Goal: Task Accomplishment & Management: Use online tool/utility

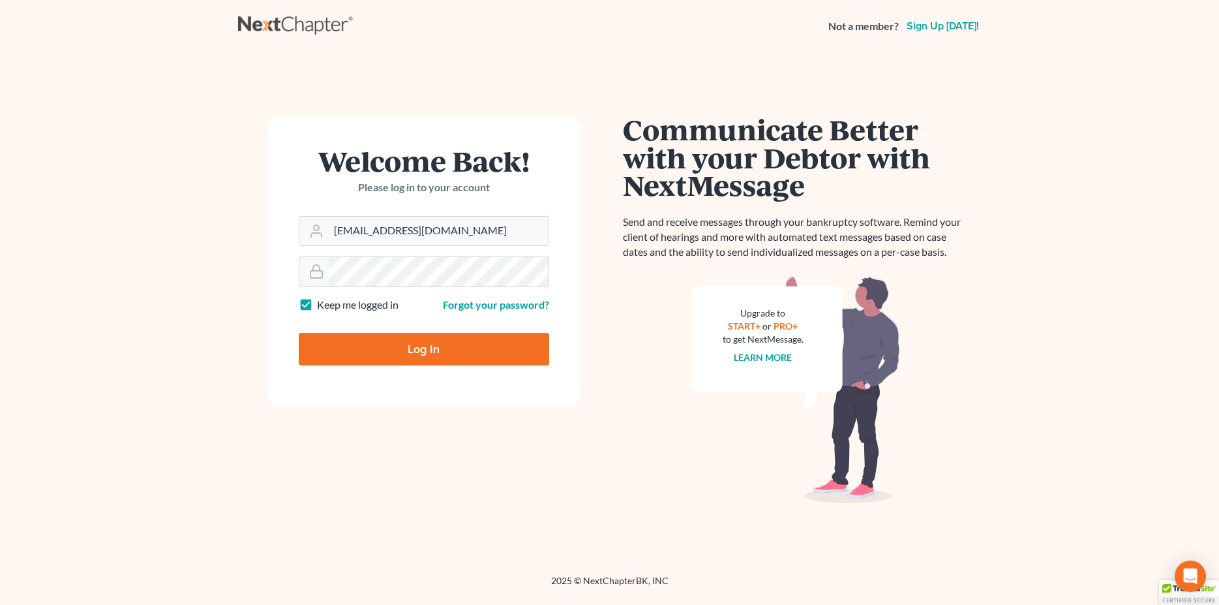
click at [438, 342] on input "Log In" at bounding box center [424, 349] width 250 height 33
type input "Thinking..."
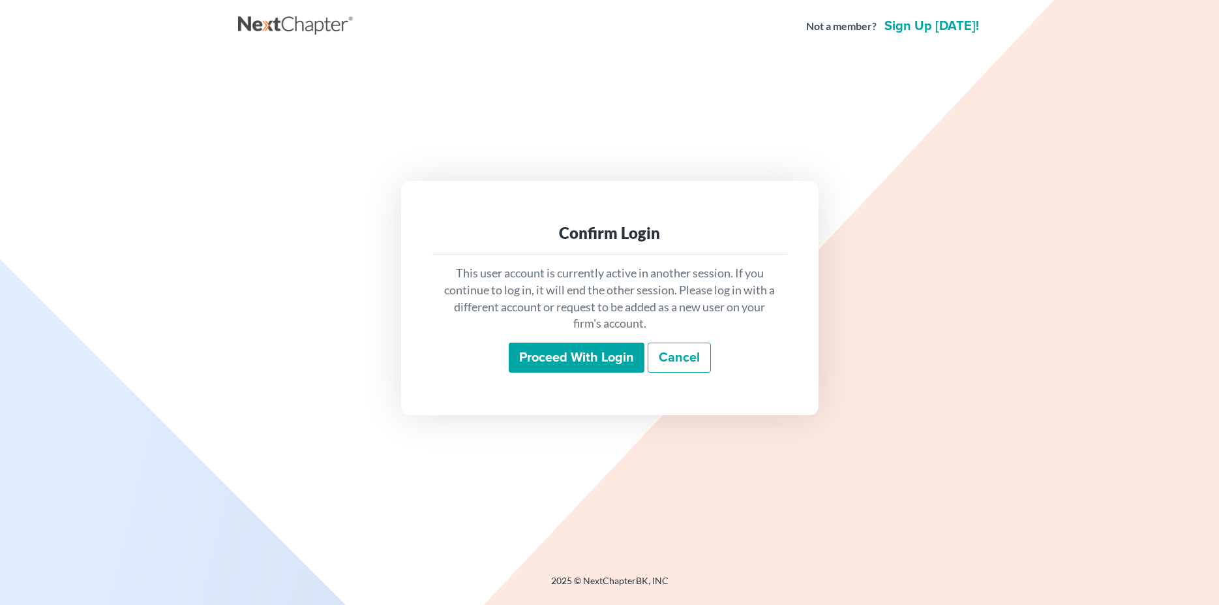
click at [564, 365] on input "Proceed with login" at bounding box center [577, 357] width 136 height 30
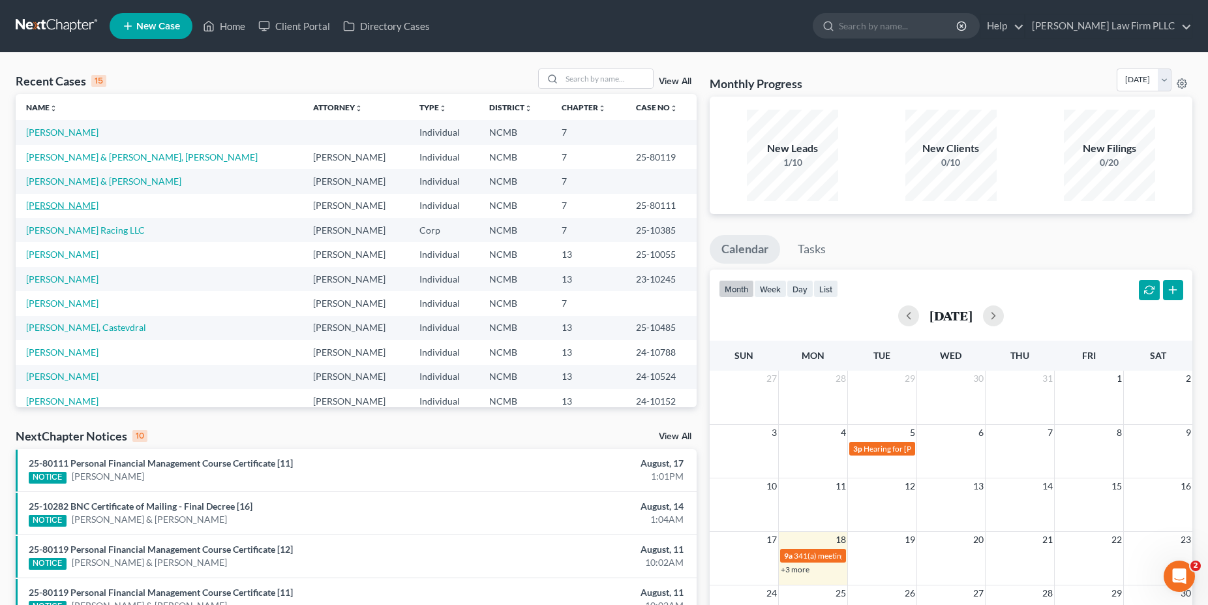
click at [64, 209] on link "Smith, Yazid" at bounding box center [62, 205] width 72 height 11
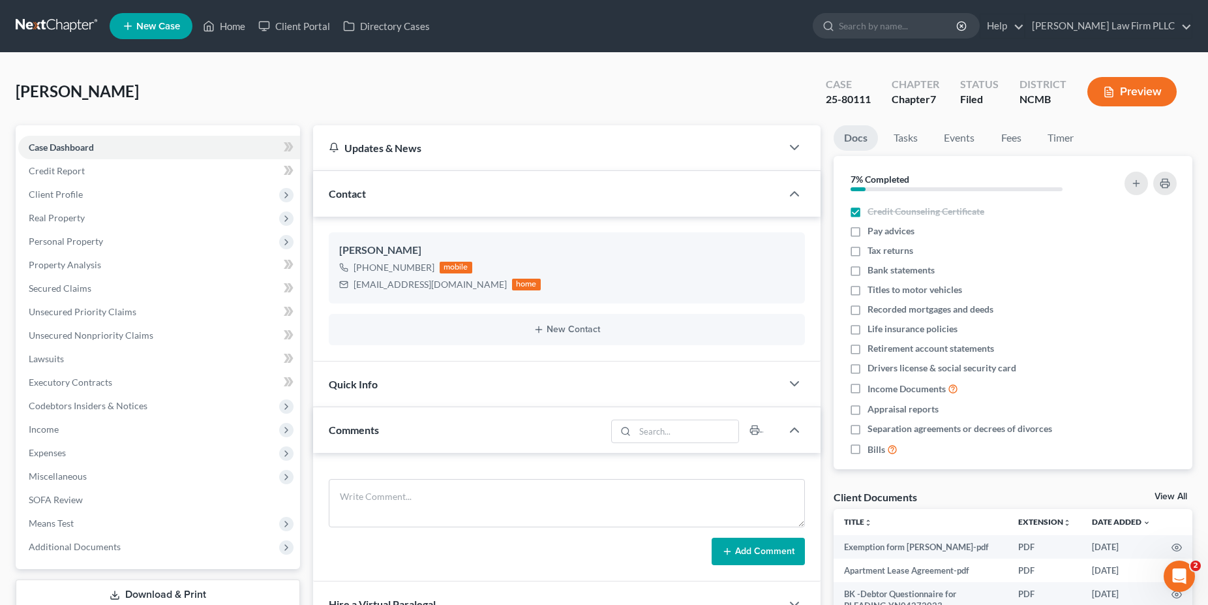
click at [366, 87] on div "Smith, Yazid Upgraded Case 25-80111 Chapter Chapter 7 Status Filed District NCM…" at bounding box center [604, 96] width 1177 height 57
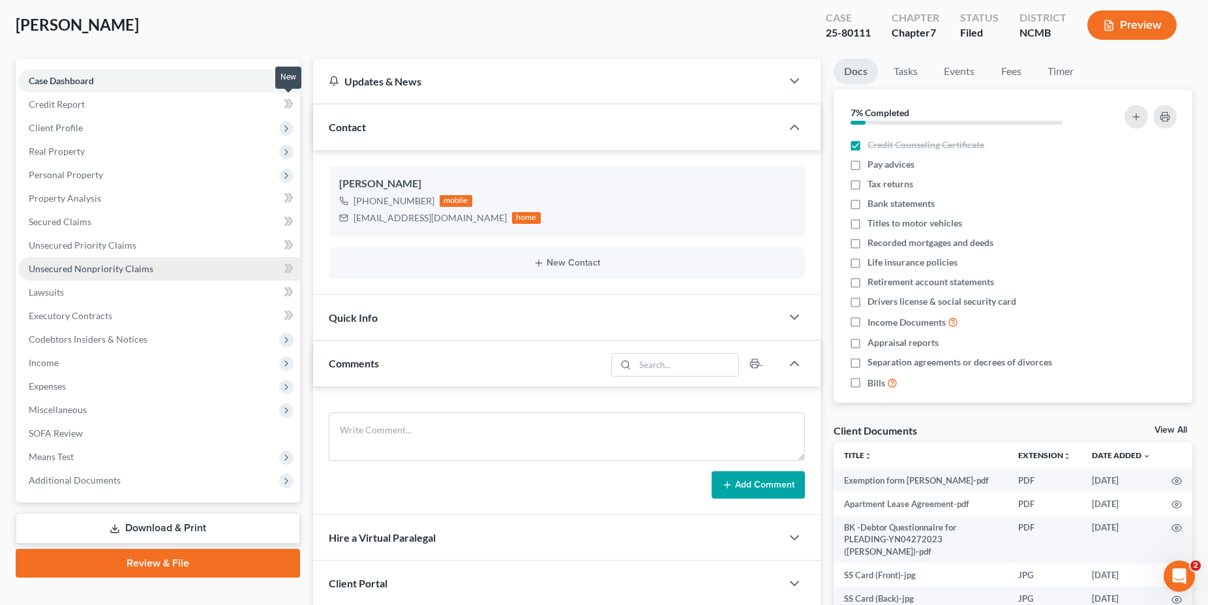
scroll to position [133, 0]
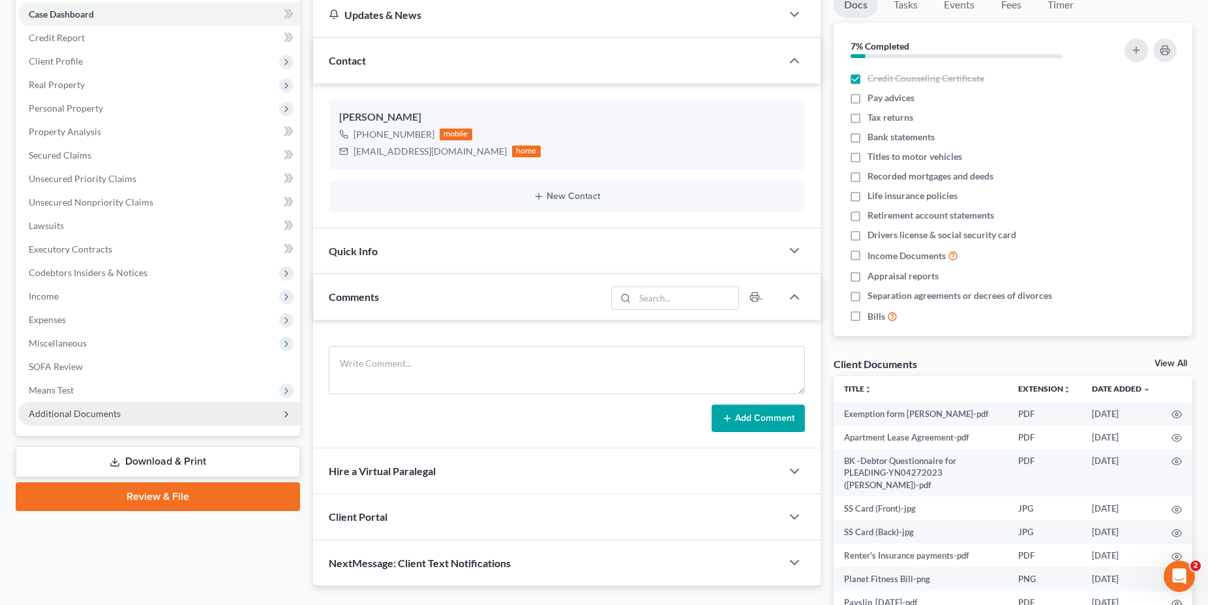
click at [82, 412] on span "Additional Documents" at bounding box center [75, 413] width 92 height 11
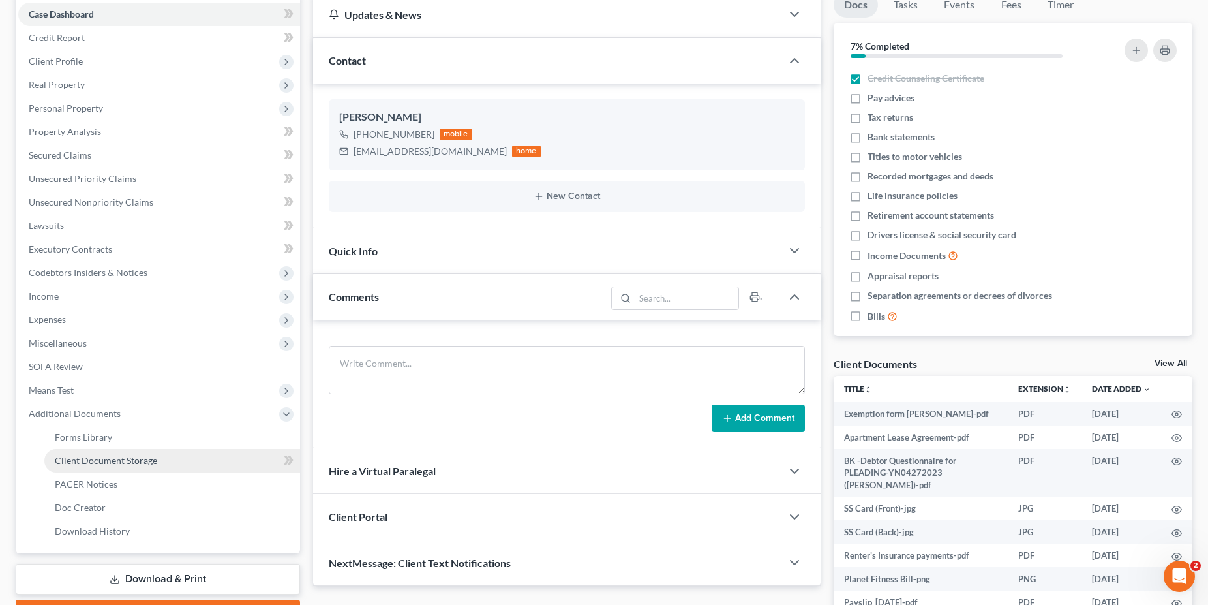
click at [112, 462] on span "Client Document Storage" at bounding box center [106, 460] width 102 height 11
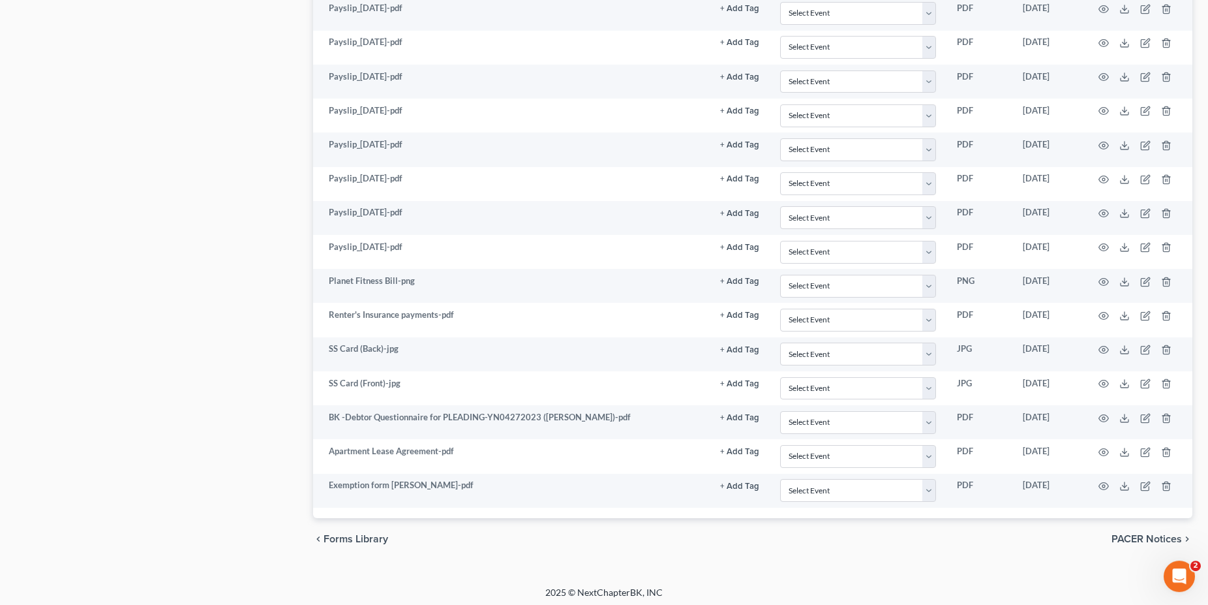
scroll to position [434, 0]
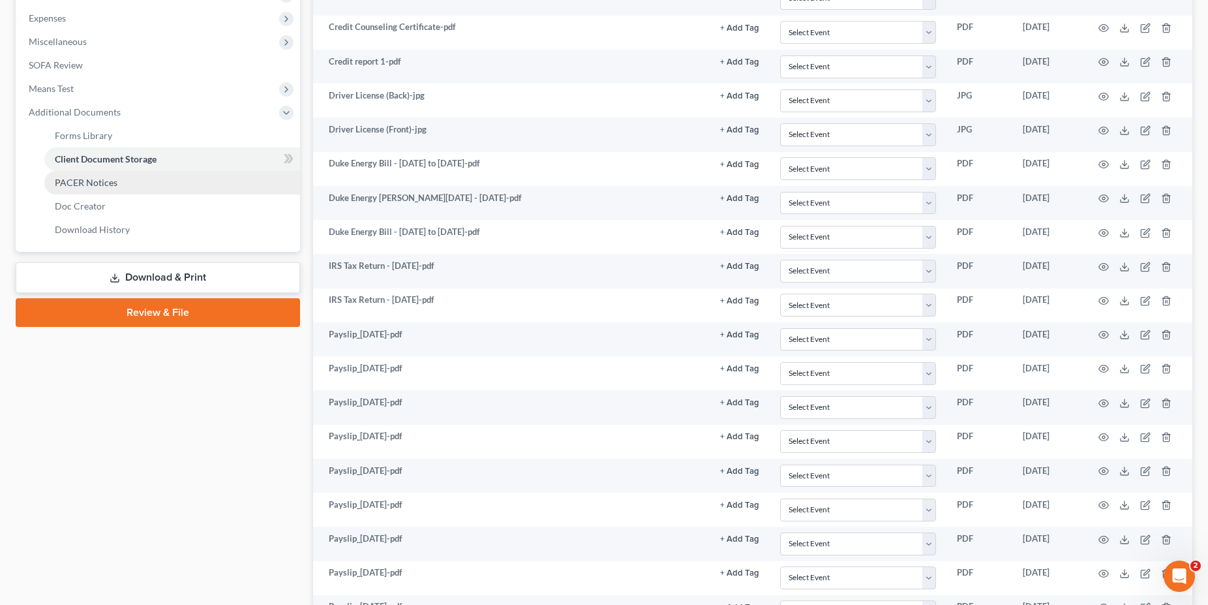
click at [104, 184] on span "PACER Notices" at bounding box center [86, 182] width 63 height 11
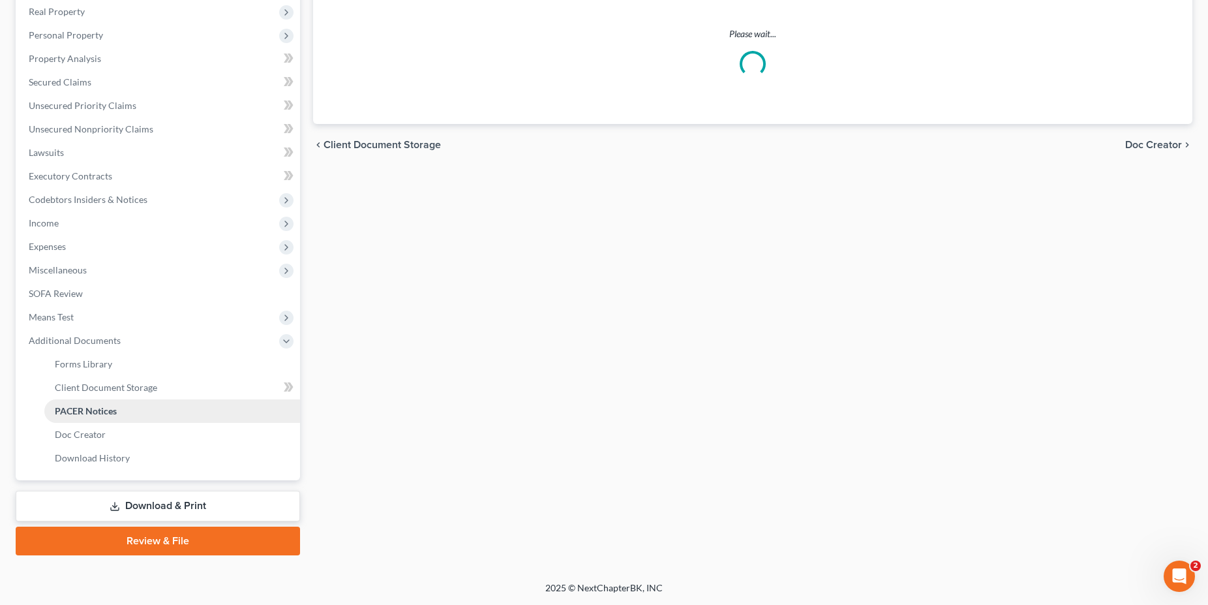
scroll to position [205, 0]
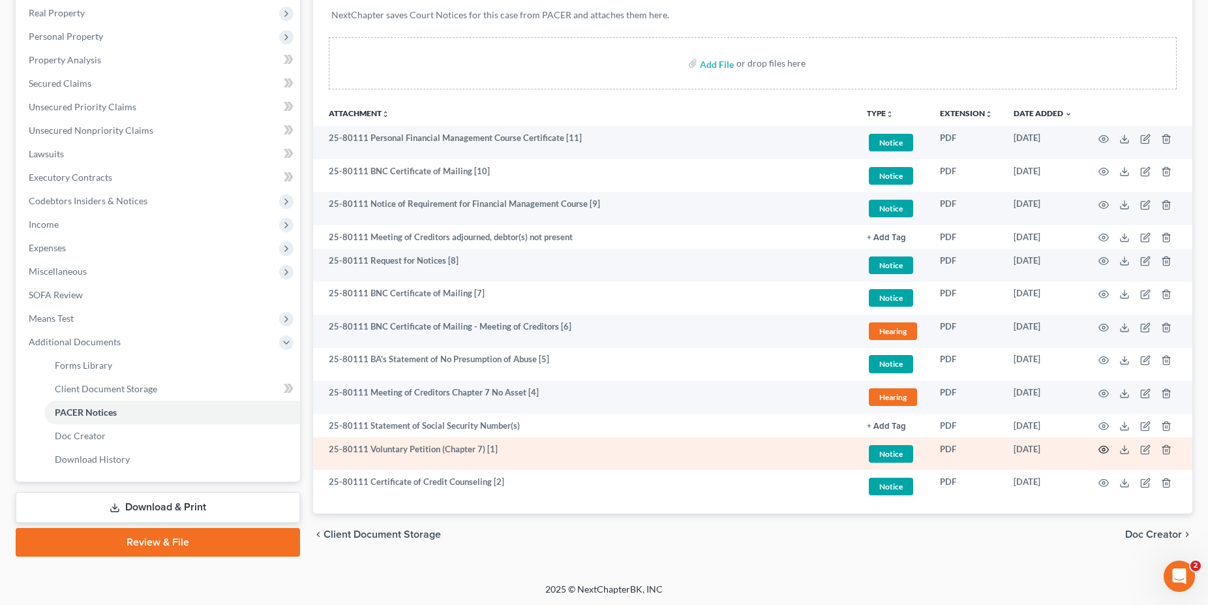
click at [1104, 450] on icon "button" at bounding box center [1103, 449] width 10 height 10
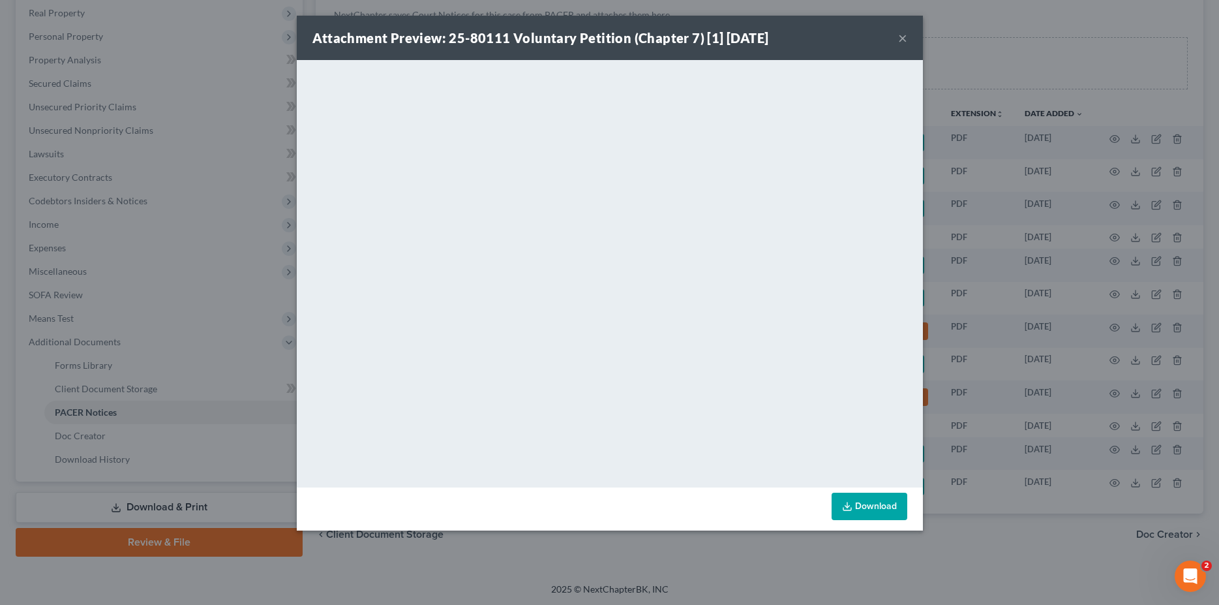
drag, startPoint x: 839, startPoint y: 37, endPoint x: 584, endPoint y: -43, distance: 266.7
click at [584, 0] on div "Attachment Preview: 25-80111 Voluntary Petition (Chapter 7) [1] 05/26/2025 × <o…" at bounding box center [609, 302] width 1219 height 605
click at [808, 31] on div "Attachment Preview: 25-80111 Voluntary Petition (Chapter 7) [1] 05/26/2025 ×" at bounding box center [610, 38] width 626 height 44
drag, startPoint x: 825, startPoint y: 31, endPoint x: 746, endPoint y: 18, distance: 80.6
click at [746, 18] on div "Attachment Preview: 25-80111 Voluntary Petition (Chapter 7) [1] 05/26/2025 ×" at bounding box center [610, 38] width 626 height 44
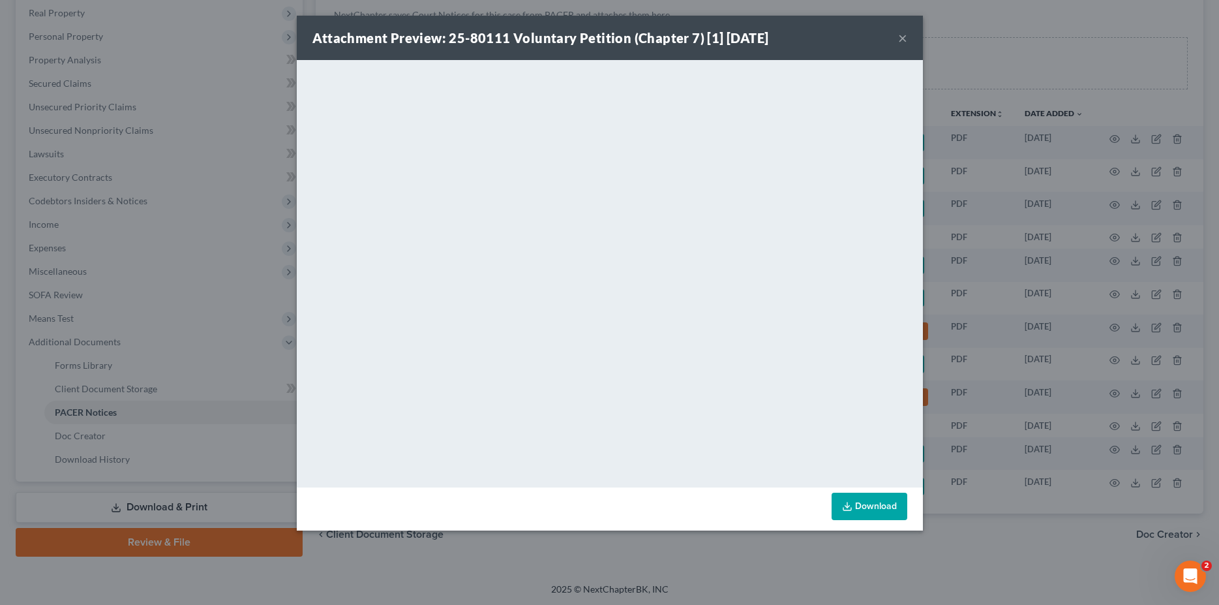
click at [854, 37] on div "Attachment Preview: 25-80111 Voluntary Petition (Chapter 7) [1] 05/26/2025 ×" at bounding box center [610, 38] width 626 height 44
click at [868, 31] on div "Attachment Preview: 25-80111 Voluntary Petition (Chapter 7) [1] 05/26/2025 ×" at bounding box center [610, 38] width 626 height 44
drag, startPoint x: 856, startPoint y: 37, endPoint x: 808, endPoint y: 38, distance: 48.3
click at [749, 20] on div "Attachment Preview: 25-80111 Voluntary Petition (Chapter 7) [1] 05/26/2025 ×" at bounding box center [610, 38] width 626 height 44
drag, startPoint x: 789, startPoint y: 23, endPoint x: 789, endPoint y: 31, distance: 7.8
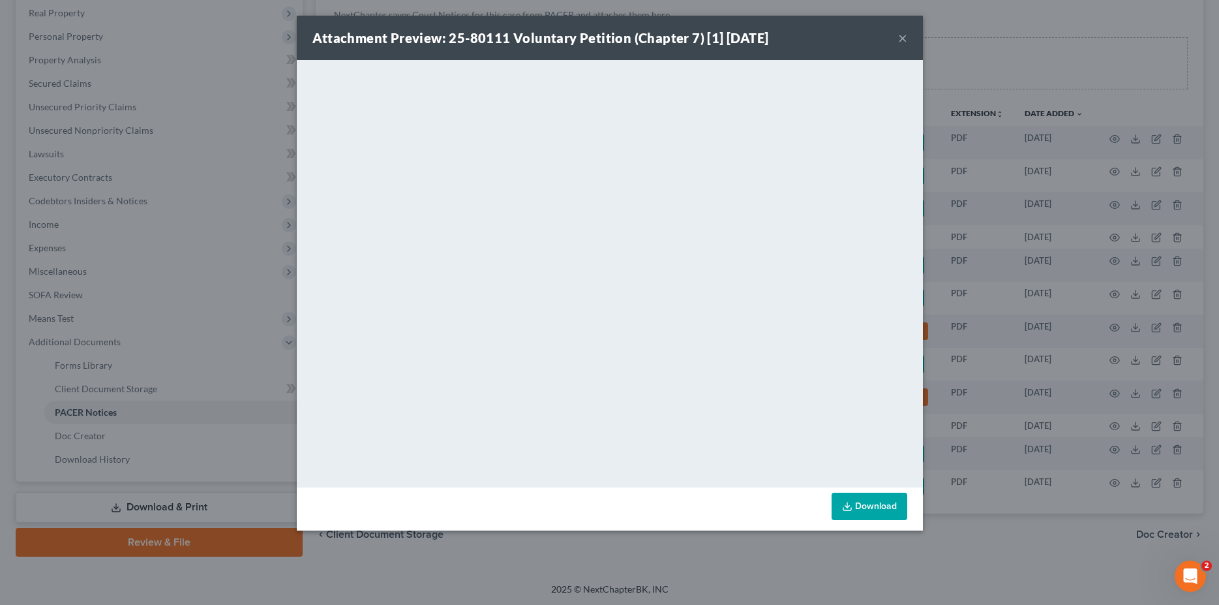
click at [789, 25] on div "Attachment Preview: 25-80111 Voluntary Petition (Chapter 7) [1] 05/26/2025 ×" at bounding box center [610, 38] width 626 height 44
click at [903, 43] on button "×" at bounding box center [902, 38] width 9 height 16
